Goal: Task Accomplishment & Management: Manage account settings

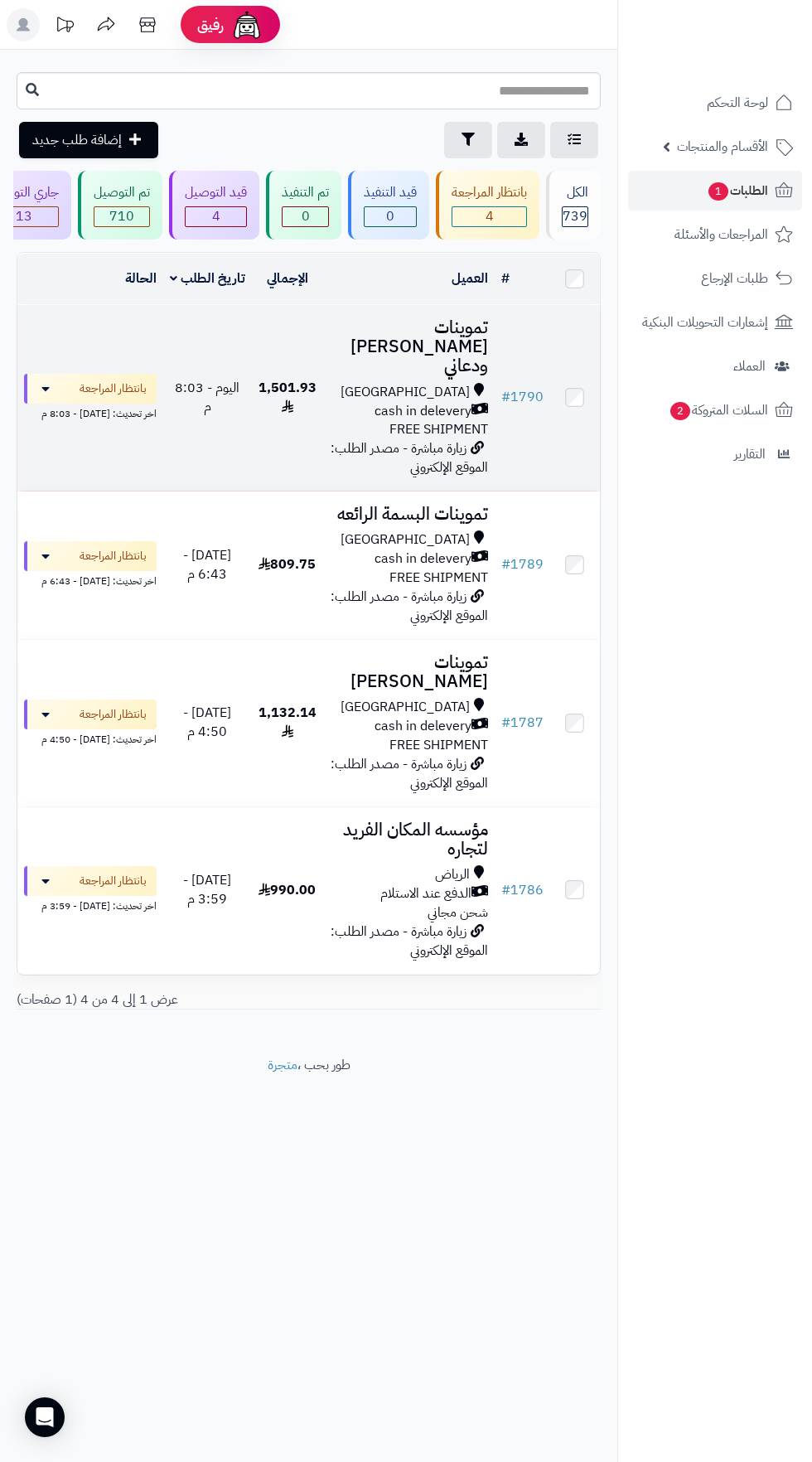
click at [442, 402] on span "cash in delevery" at bounding box center [423, 411] width 97 height 19
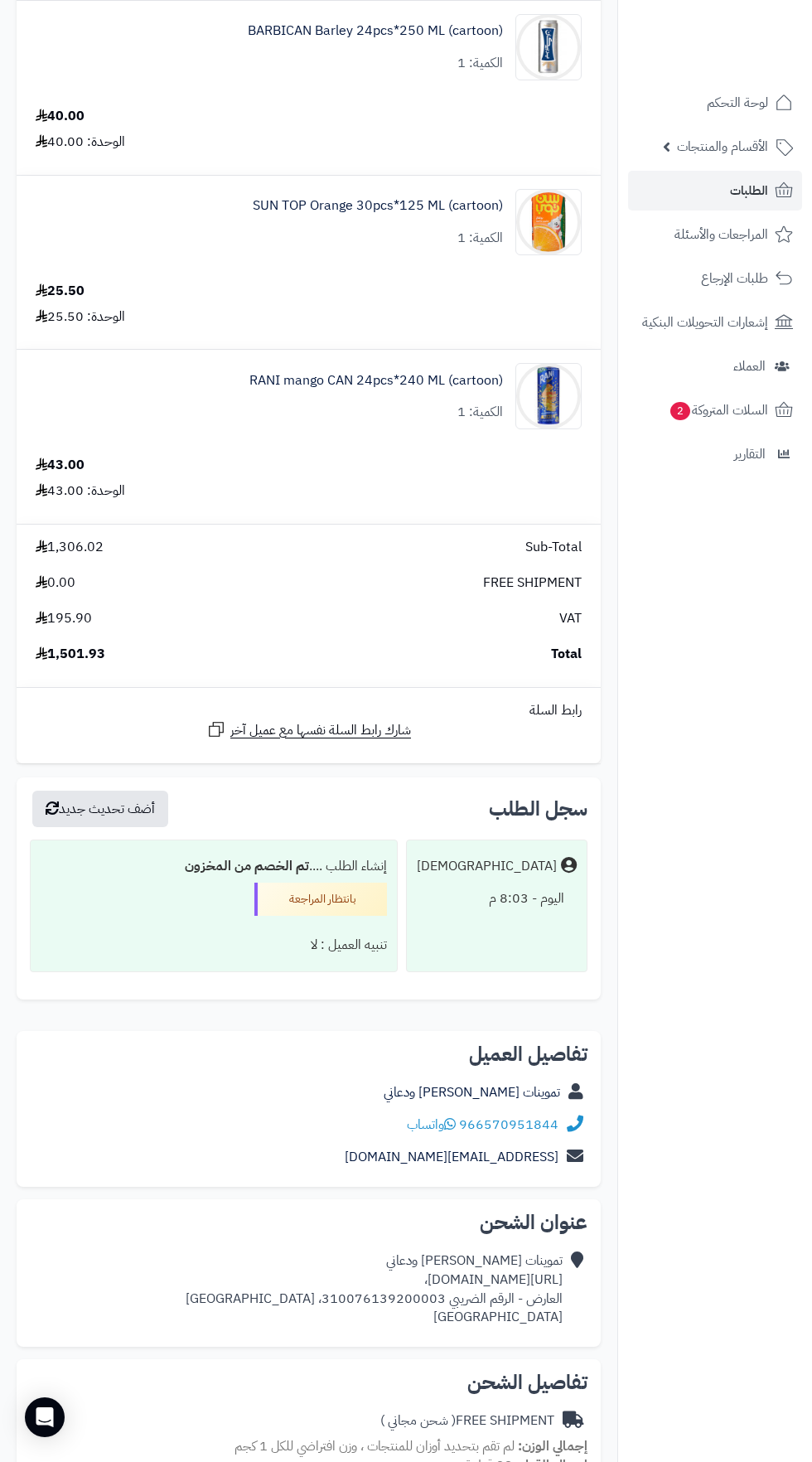
scroll to position [3686, 0]
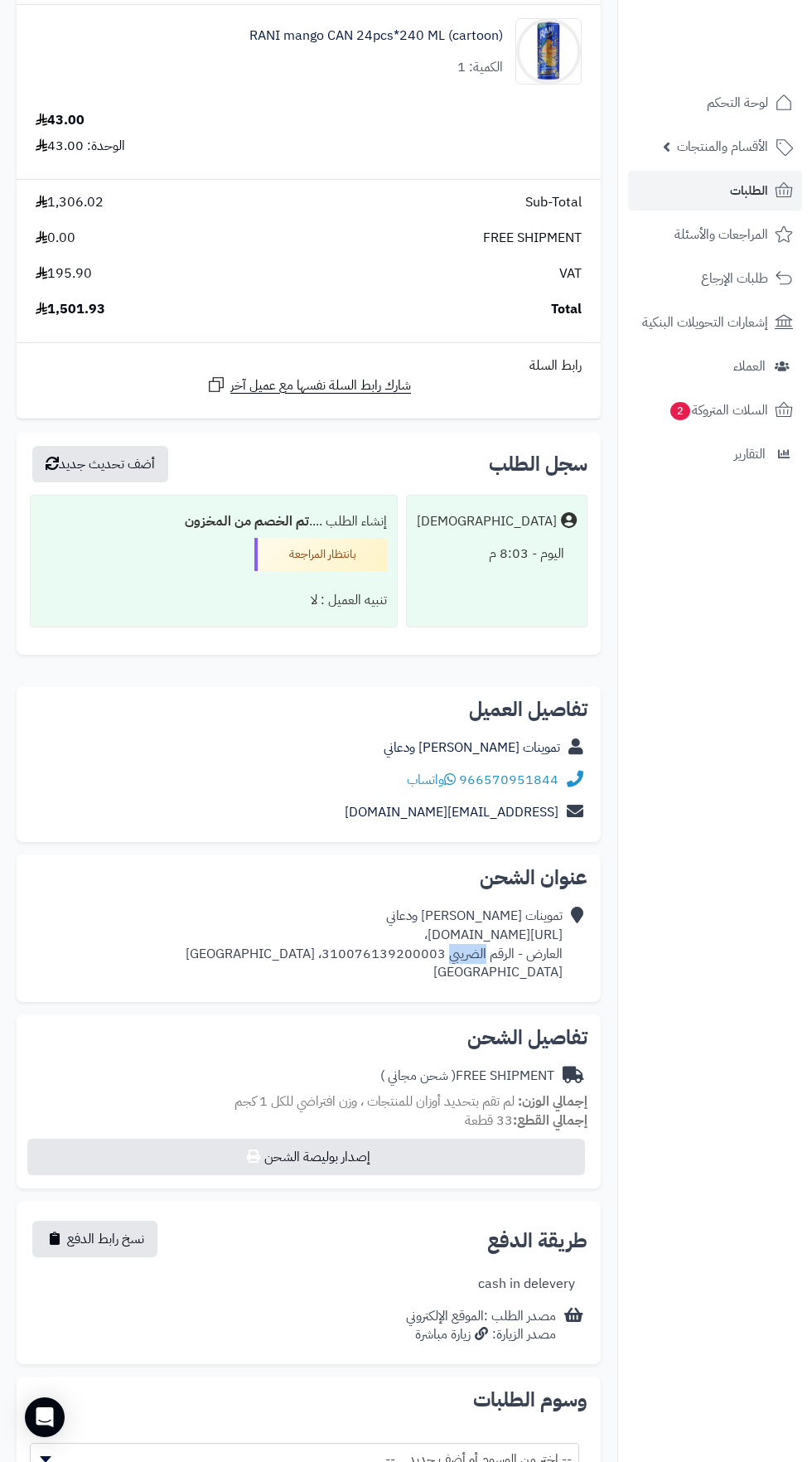
click at [728, 1081] on nav "لوحة التحكم الأقسام والمنتجات المنتجات الأقسام الماركات مواصفات المنتجات مواصفا…" at bounding box center [714, 751] width 195 height 1462
copy div "[URL][DOMAIN_NAME]،"
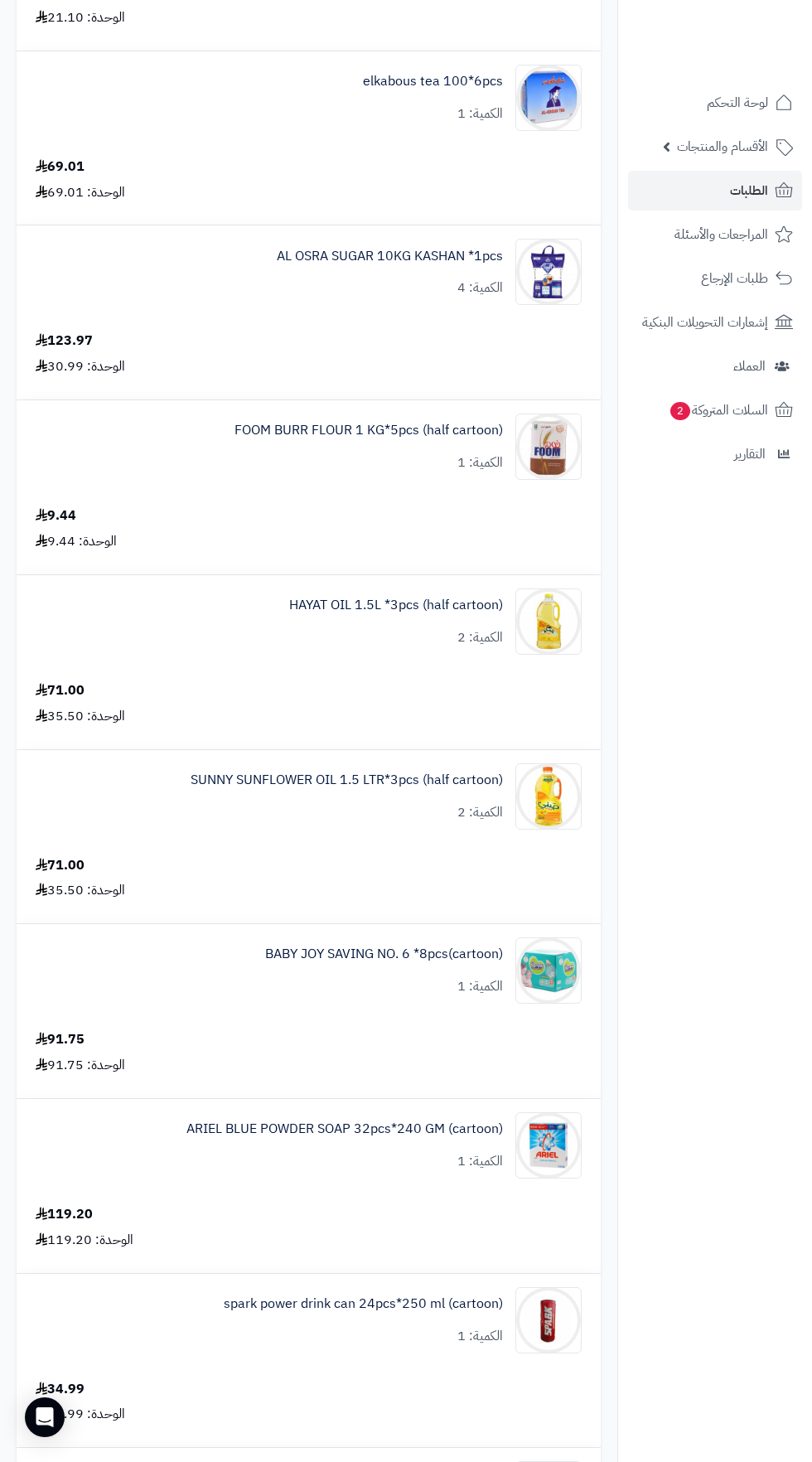
scroll to position [0, 0]
